Goal: Use online tool/utility: Utilize a website feature to perform a specific function

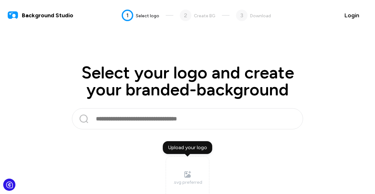
click at [167, 120] on input "text" at bounding box center [186, 118] width 182 height 15
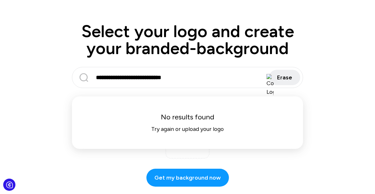
scroll to position [42, 0]
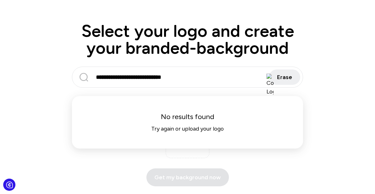
type input "**********"
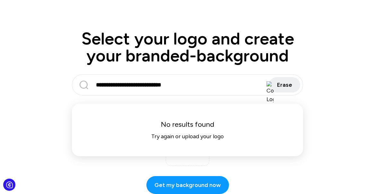
scroll to position [38, 0]
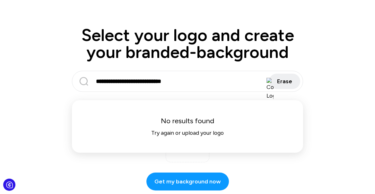
click at [186, 135] on span "Try again or upload your logo" at bounding box center [187, 133] width 72 height 9
click at [193, 157] on label "Upload your logo .svg preferred" at bounding box center [187, 141] width 44 height 44
click at [0, 0] on input "Upload your logo .svg preferred" at bounding box center [0, 0] width 0 height 0
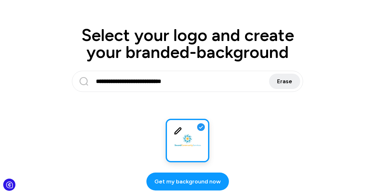
scroll to position [42, 0]
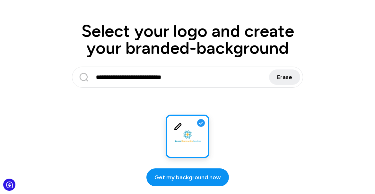
click at [191, 171] on button "Get my background now" at bounding box center [187, 178] width 82 height 18
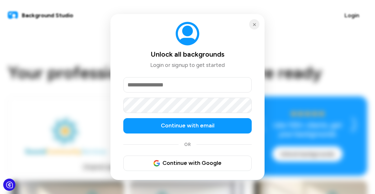
click at [185, 87] on input "email" at bounding box center [187, 84] width 128 height 15
type input "**********"
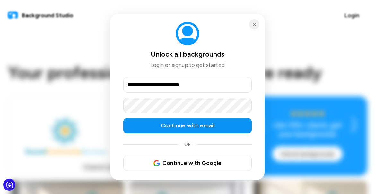
click at [186, 126] on span "Continue with email" at bounding box center [188, 126] width 54 height 9
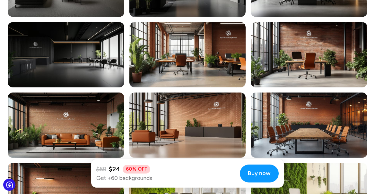
scroll to position [1497, 0]
